Goal: Navigation & Orientation: Find specific page/section

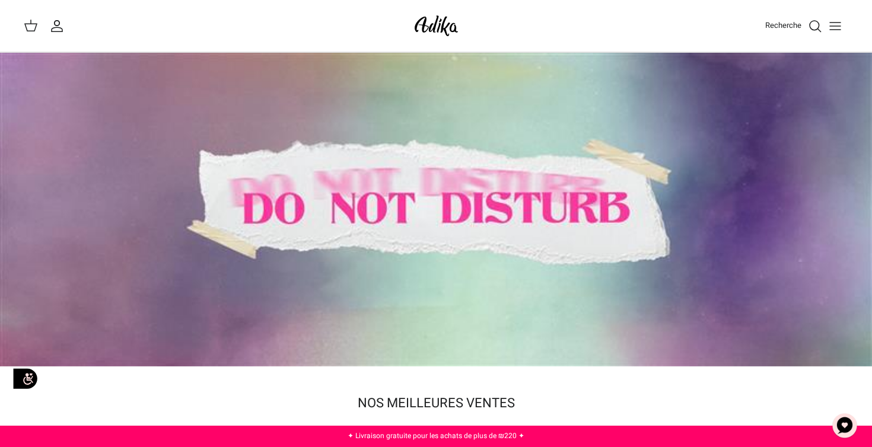
click at [742, 28] on div "Recherche" at bounding box center [661, 26] width 376 height 26
click at [832, 30] on line "Basculer le menu" at bounding box center [835, 30] width 11 height 0
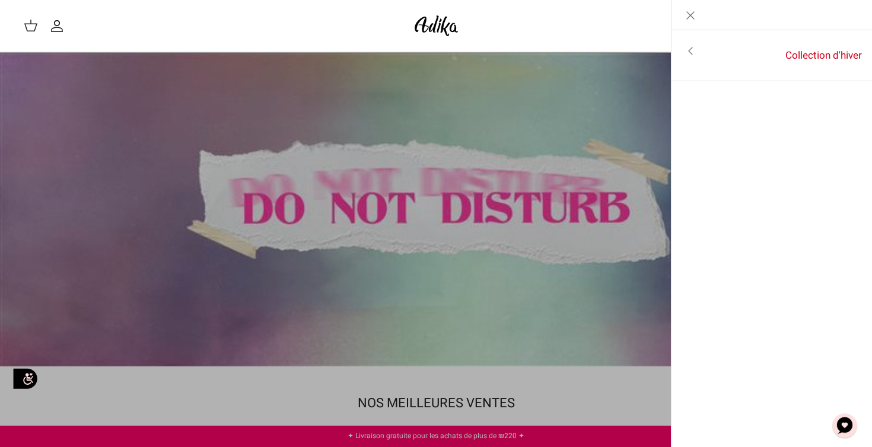
click at [689, 14] on icon "Fermer" at bounding box center [690, 15] width 14 height 14
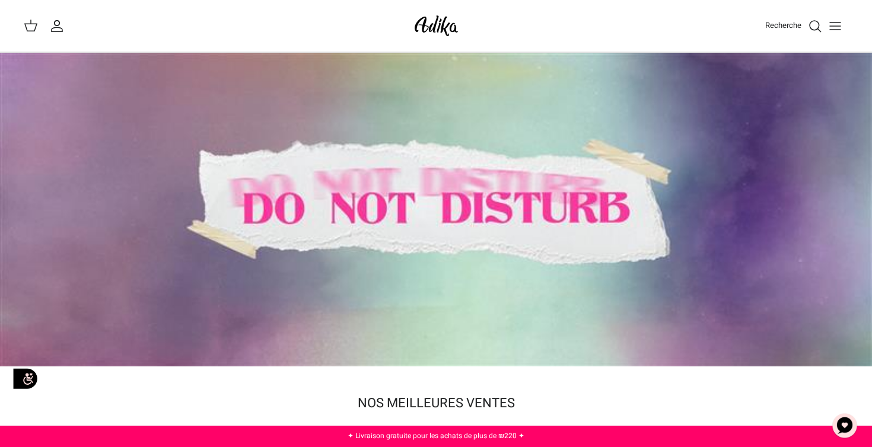
click at [55, 27] on icon "Mon compte" at bounding box center [57, 29] width 11 height 4
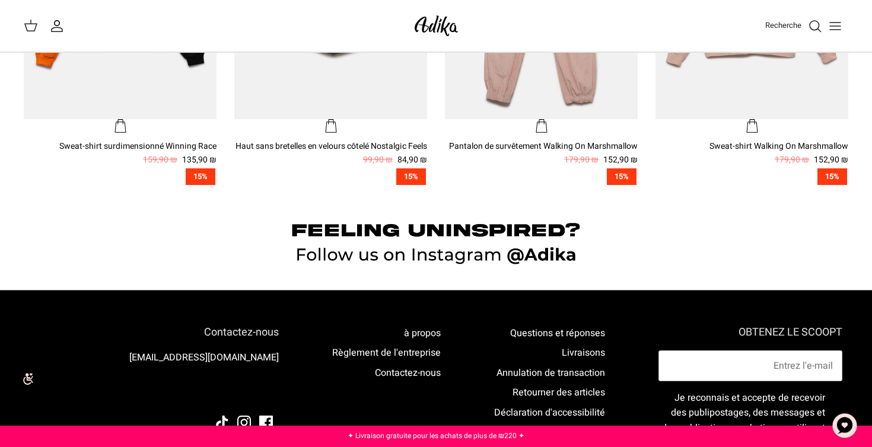
scroll to position [759, 0]
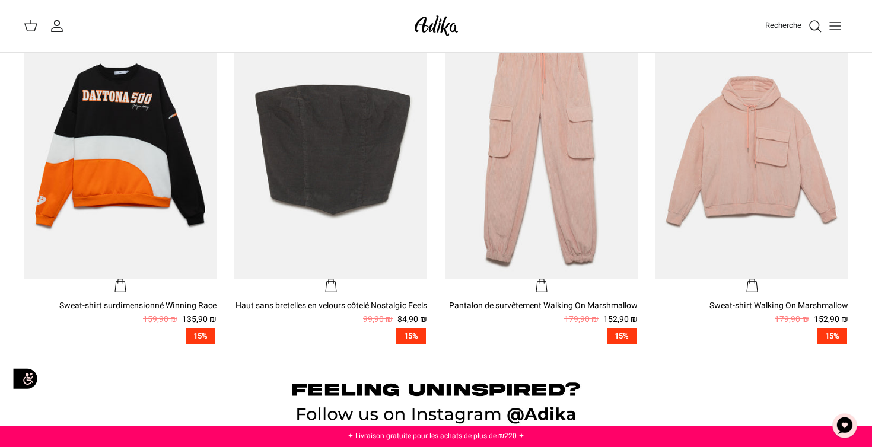
click at [841, 30] on icon "Basculer le menu" at bounding box center [835, 26] width 14 height 14
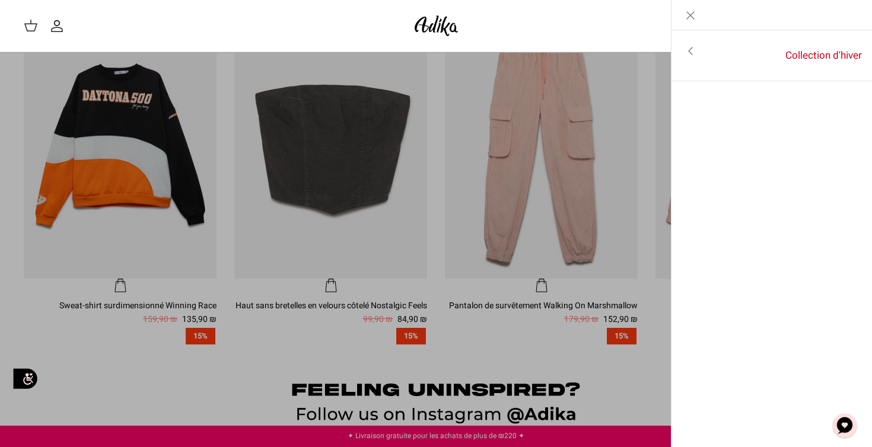
click at [682, 56] on link "Toggle menu" at bounding box center [691, 50] width 38 height 27
click at [805, 58] on font "Pour tous les articles" at bounding box center [807, 51] width 95 height 15
